Goal: Task Accomplishment & Management: Manage account settings

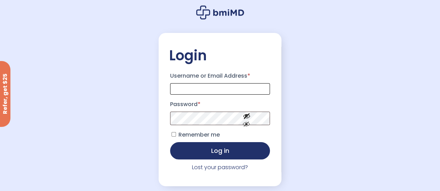
type input "**********"
click at [204, 153] on button "Log in" at bounding box center [220, 150] width 100 height 17
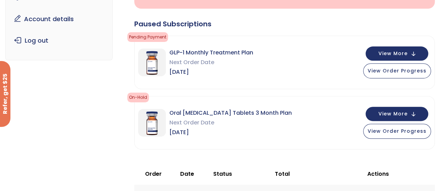
scroll to position [106, 0]
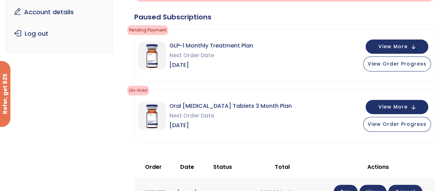
click at [399, 63] on span "View Order Progress" at bounding box center [396, 63] width 59 height 7
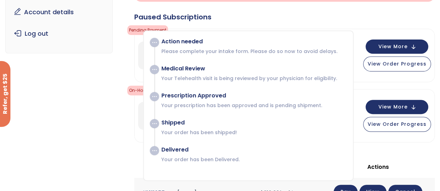
click at [393, 58] on button "View Order Progress" at bounding box center [397, 64] width 68 height 15
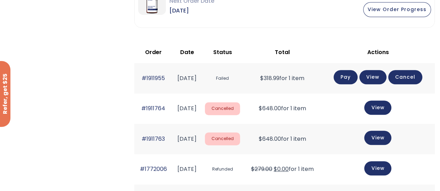
scroll to position [218, 0]
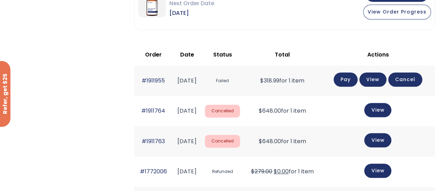
click at [352, 78] on link "Pay" at bounding box center [345, 80] width 24 height 14
